Goal: Information Seeking & Learning: Learn about a topic

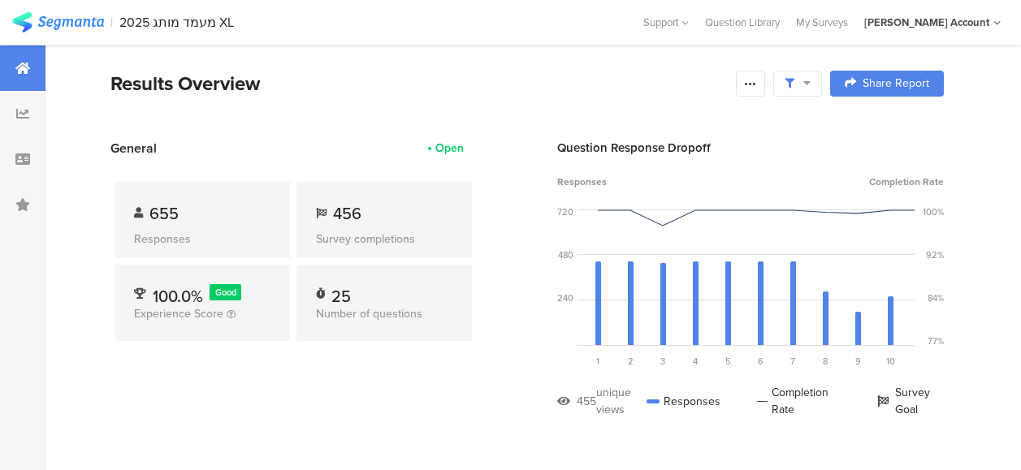
scroll to position [3736, 0]
click at [810, 78] on icon at bounding box center [806, 82] width 7 height 11
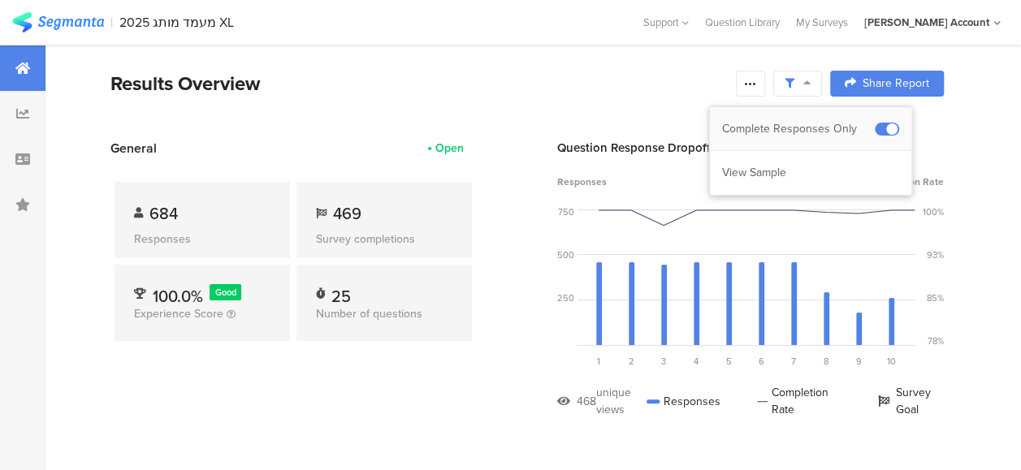
click at [819, 124] on div "Complete Responses Only" at bounding box center [798, 129] width 153 height 16
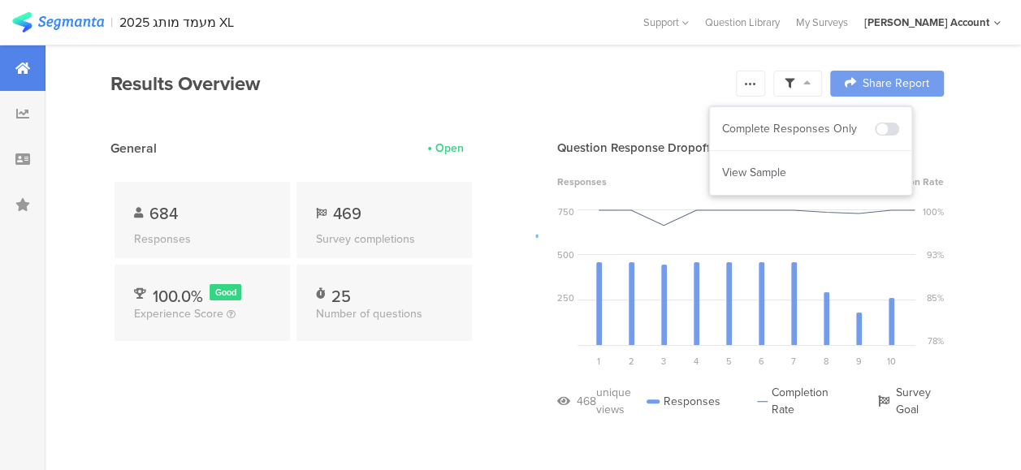
click at [655, 100] on div at bounding box center [510, 235] width 1021 height 470
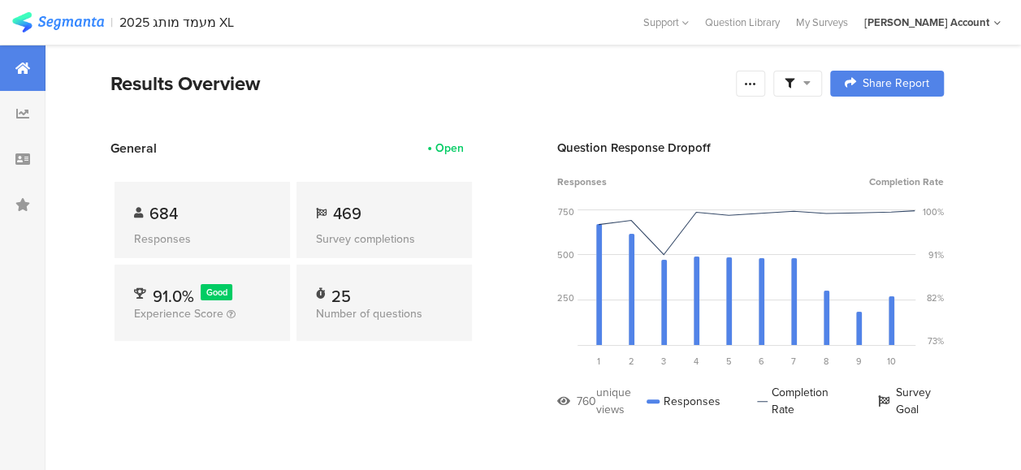
click at [822, 84] on div at bounding box center [797, 84] width 49 height 26
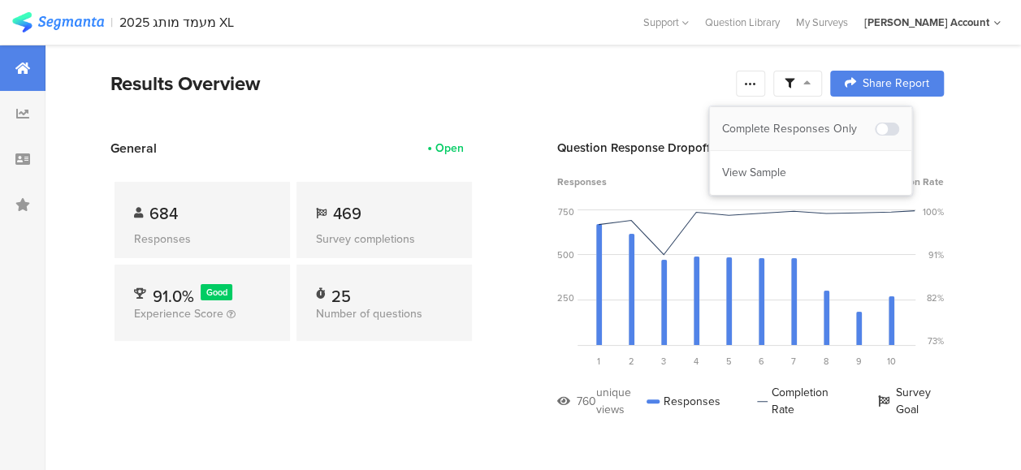
click at [823, 125] on div "Complete Responses Only" at bounding box center [798, 129] width 153 height 16
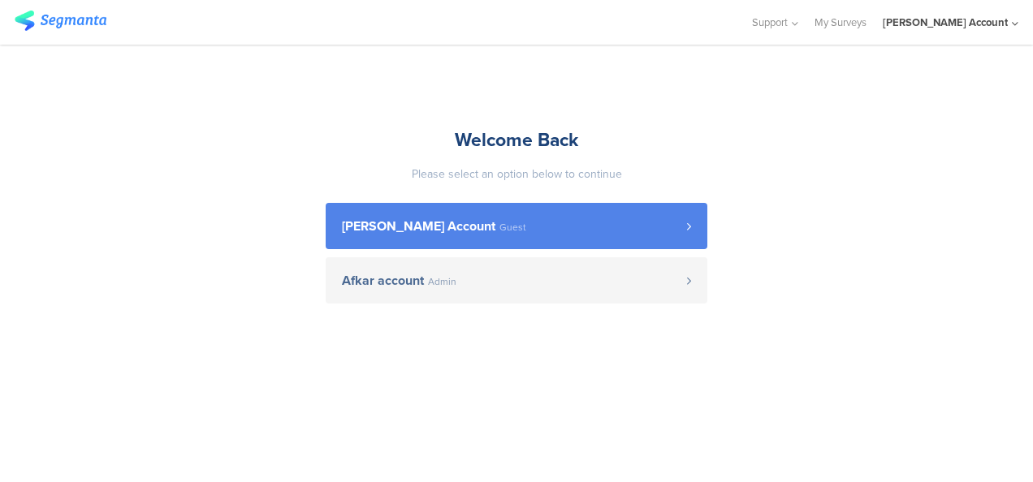
click at [510, 227] on span "Guest" at bounding box center [512, 228] width 27 height 10
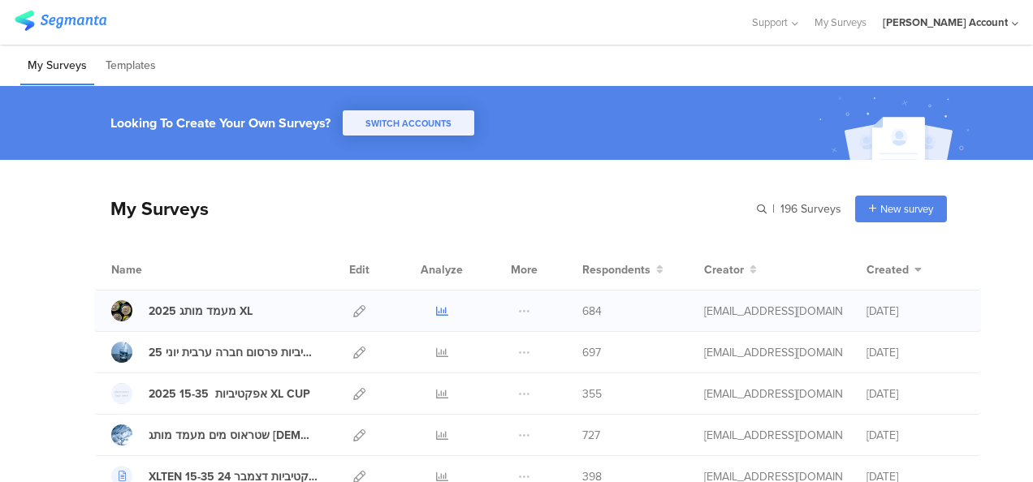
click at [436, 310] on icon at bounding box center [442, 311] width 12 height 12
click at [416, 200] on div "My Surveys | 196 Surveys New survey Start from scratch Choose from templates" at bounding box center [520, 208] width 853 height 65
click at [436, 309] on icon at bounding box center [442, 311] width 12 height 12
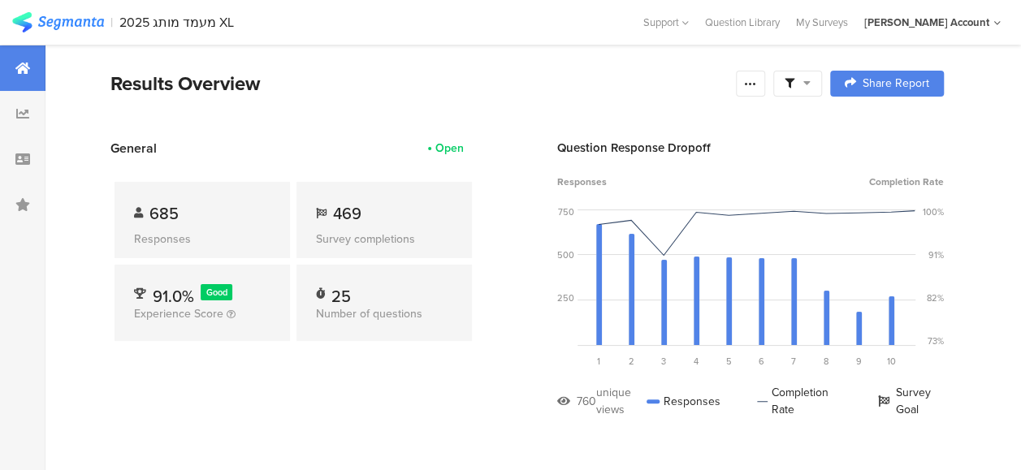
click at [822, 78] on div at bounding box center [797, 84] width 49 height 26
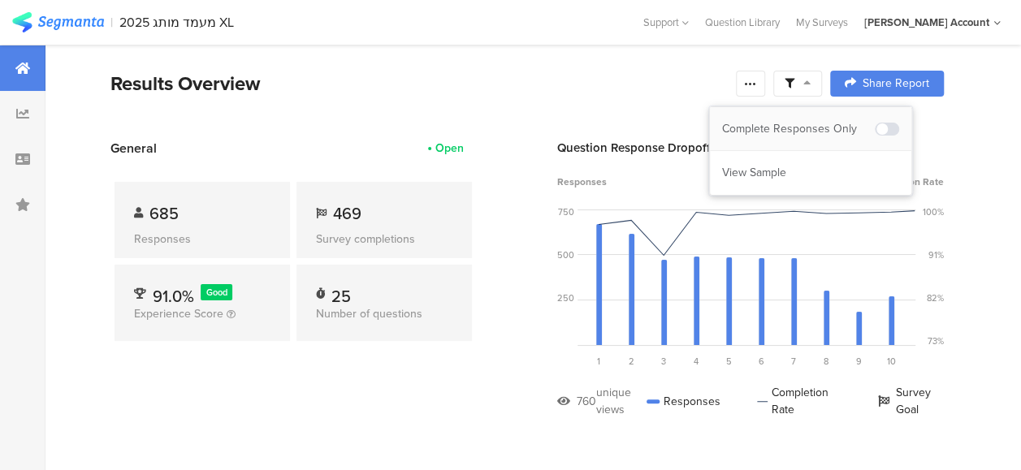
click at [817, 121] on div "Complete Responses Only" at bounding box center [798, 129] width 153 height 16
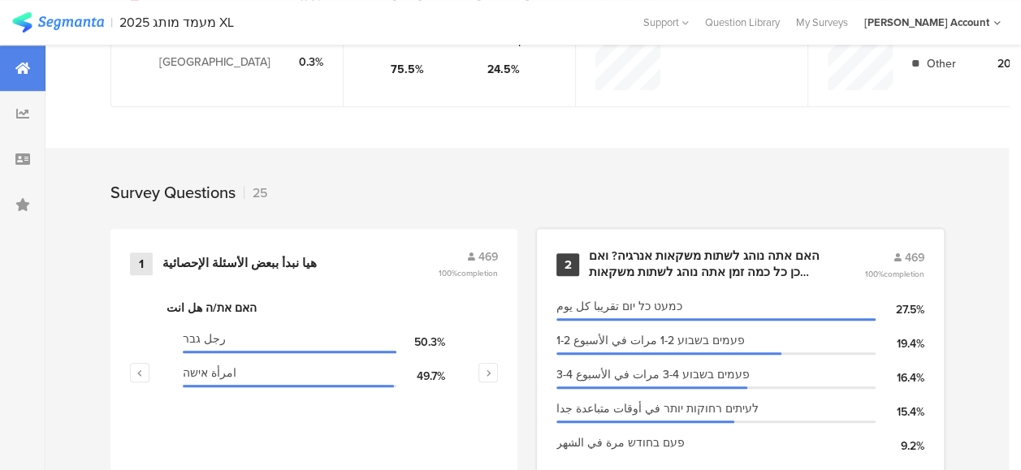
scroll to position [650, 0]
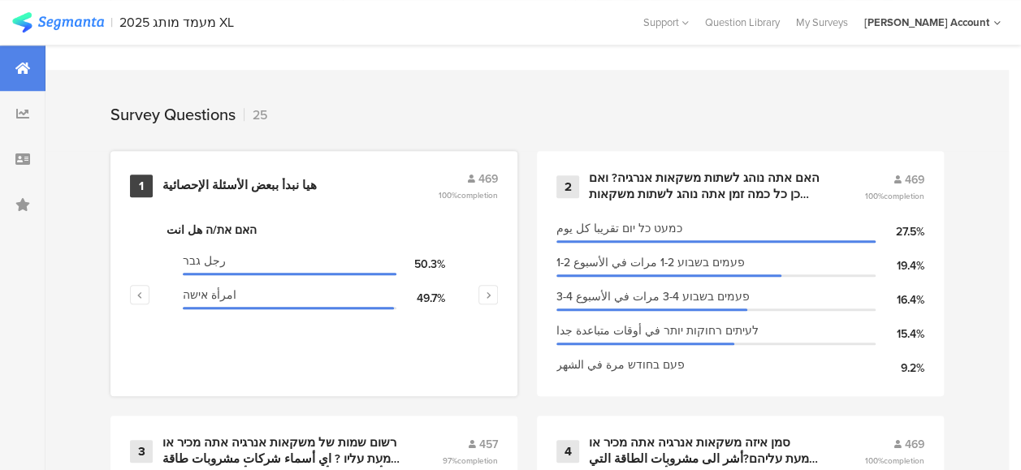
click at [239, 194] on div "هيا نبدأ ببعض الأسئلة الإحصائية" at bounding box center [239, 186] width 154 height 16
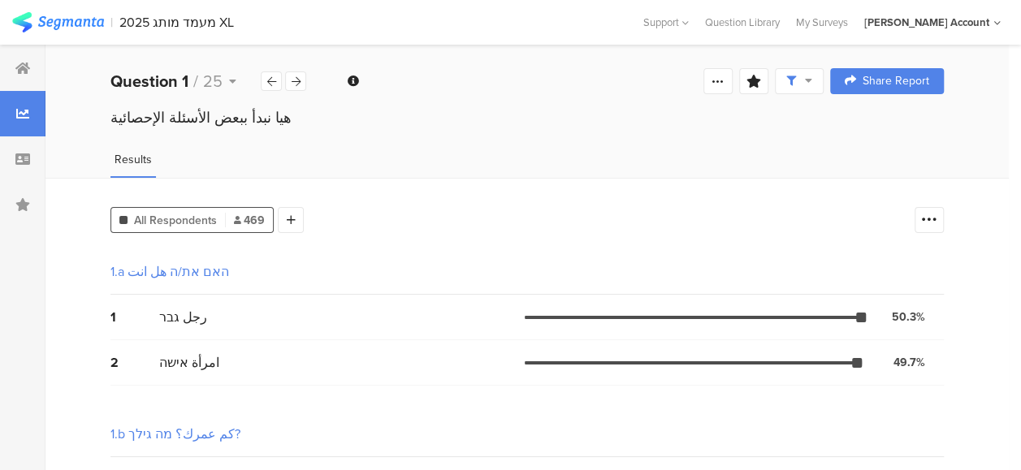
drag, startPoint x: 940, startPoint y: 217, endPoint x: 939, endPoint y: 265, distance: 47.9
click at [937, 218] on icon at bounding box center [929, 220] width 16 height 16
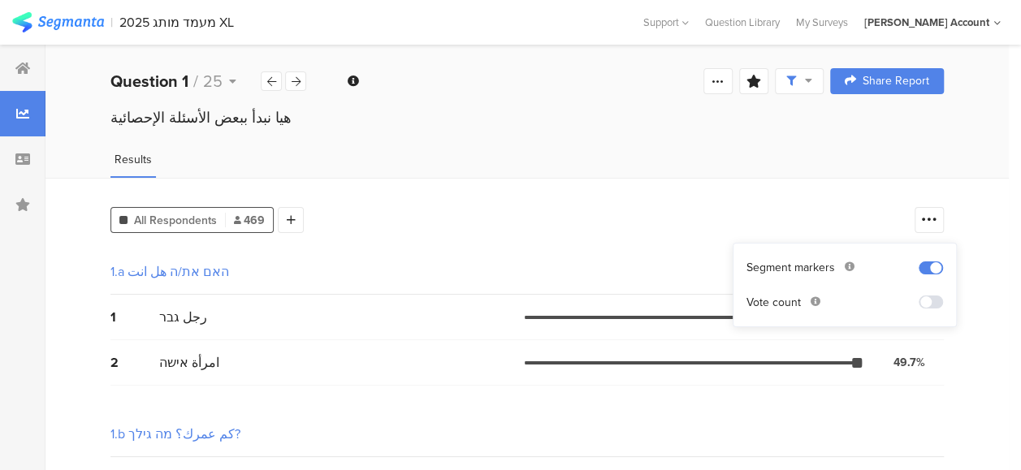
click at [927, 300] on span at bounding box center [931, 302] width 24 height 13
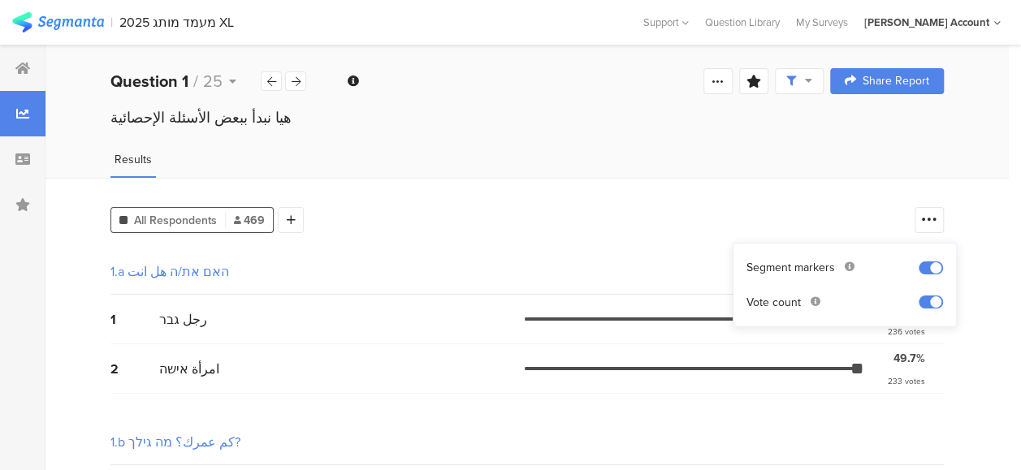
click at [364, 383] on div "2 امرأة אישה 49.7% 233 votes" at bounding box center [526, 369] width 833 height 50
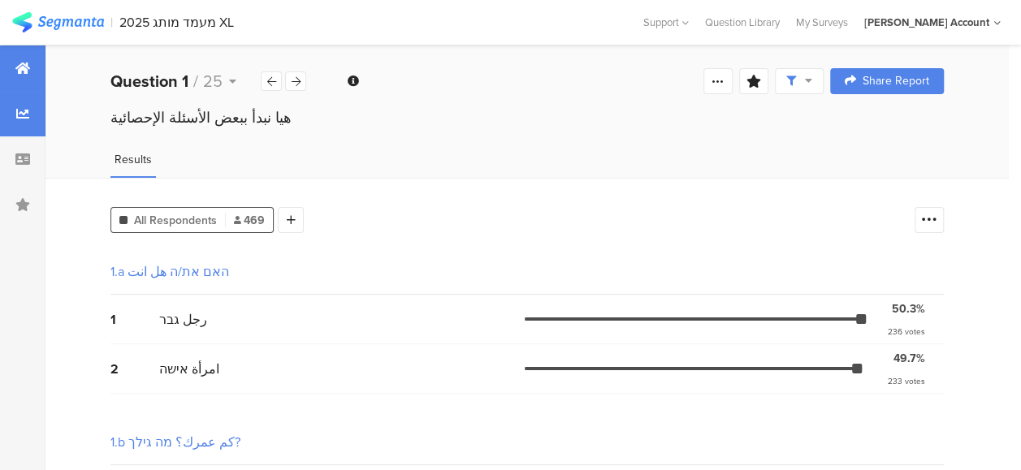
click at [19, 67] on icon at bounding box center [22, 68] width 15 height 13
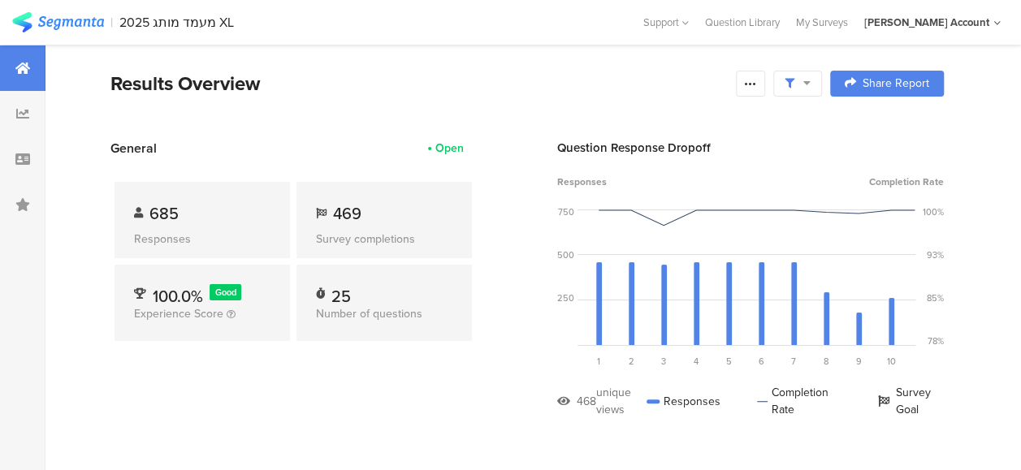
click at [810, 85] on icon at bounding box center [806, 82] width 7 height 11
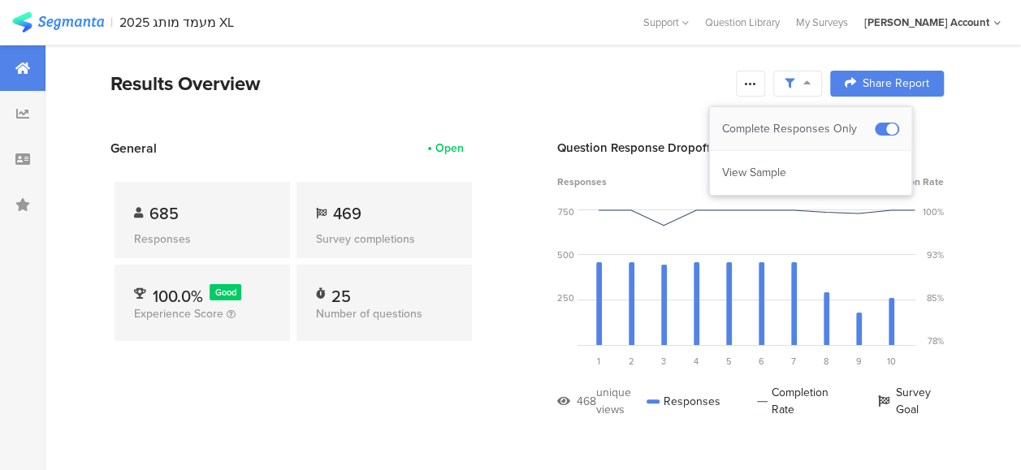
click at [822, 129] on div "Complete Responses Only" at bounding box center [798, 129] width 153 height 16
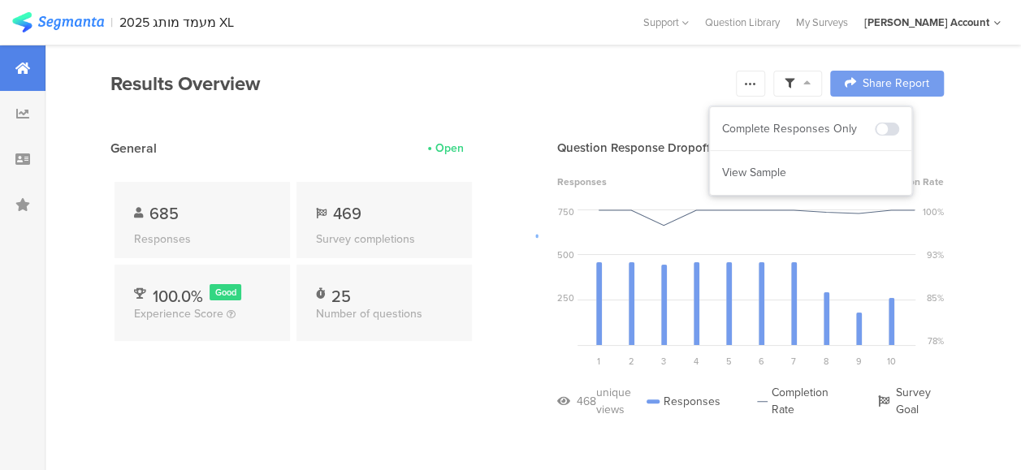
click at [328, 402] on div at bounding box center [510, 235] width 1021 height 470
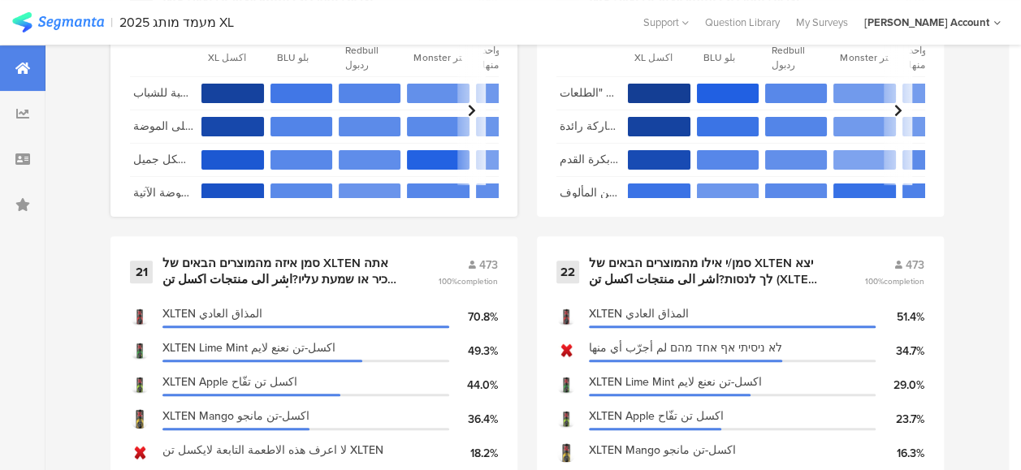
scroll to position [3330, 0]
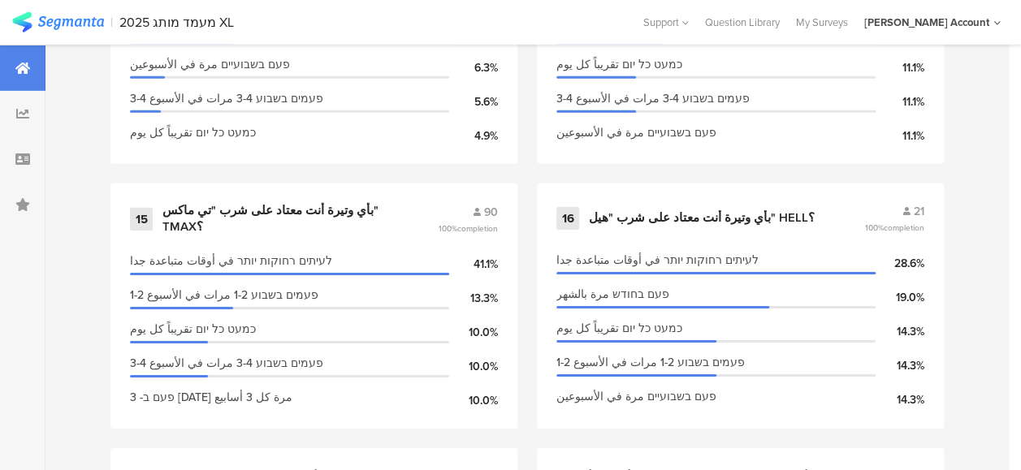
scroll to position [2250, 0]
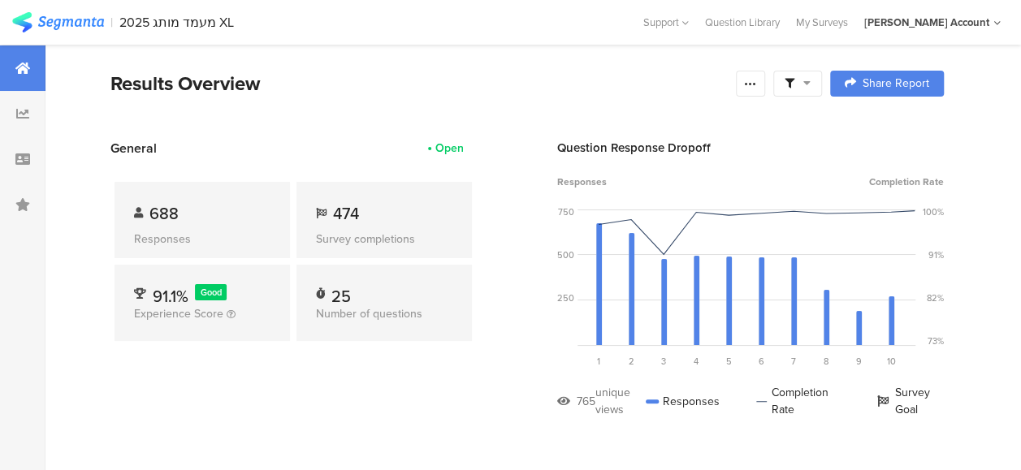
click at [585, 101] on section "Results Overview Confidence Level 95 % Preview survey Edit survey Export Result…" at bounding box center [526, 104] width 963 height 70
